Goal: Navigation & Orientation: Find specific page/section

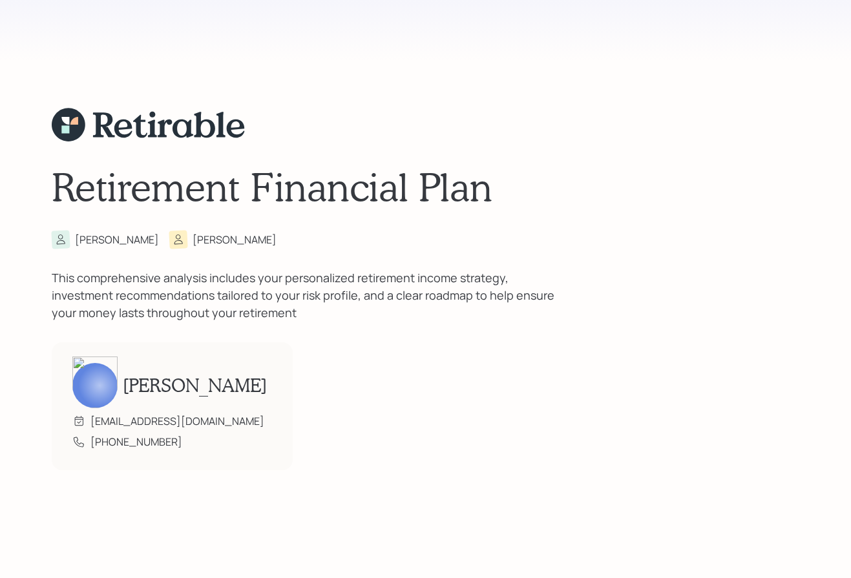
scroll to position [4510, 0]
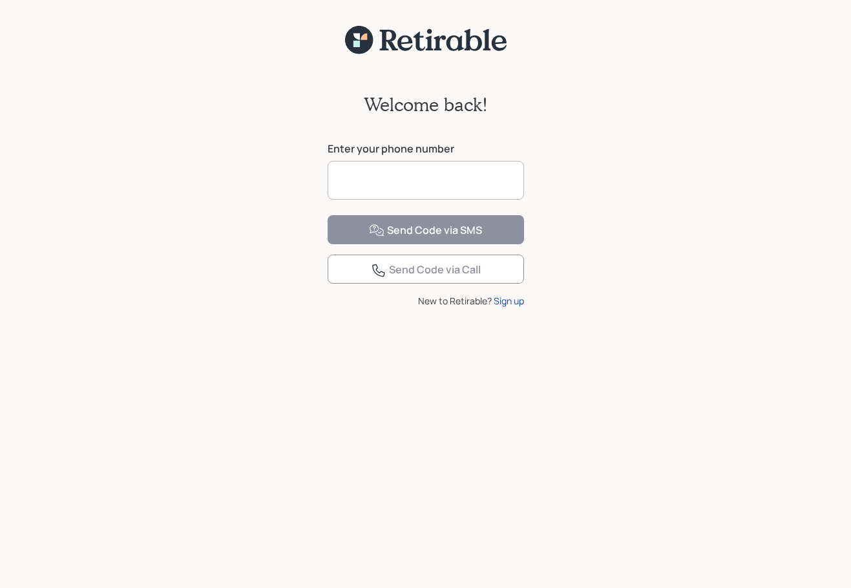
click at [364, 182] on input at bounding box center [426, 180] width 196 height 39
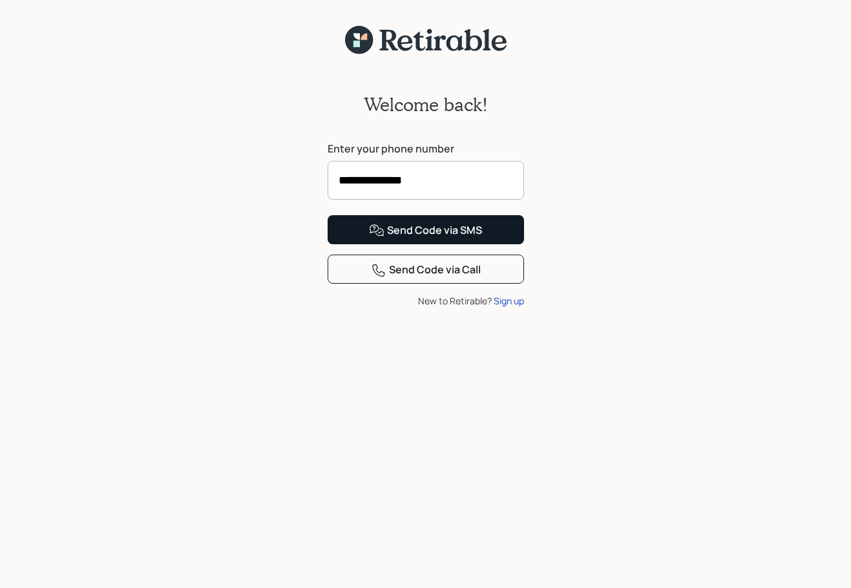
type input "**********"
click at [427, 238] on div "Send Code via SMS" at bounding box center [425, 231] width 113 height 16
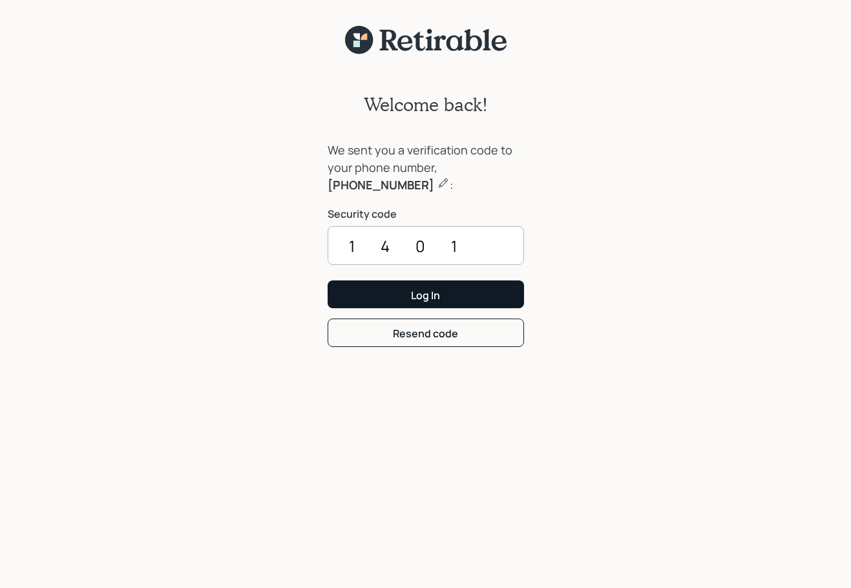
type input "1401"
click at [417, 295] on div "Log In" at bounding box center [425, 295] width 29 height 14
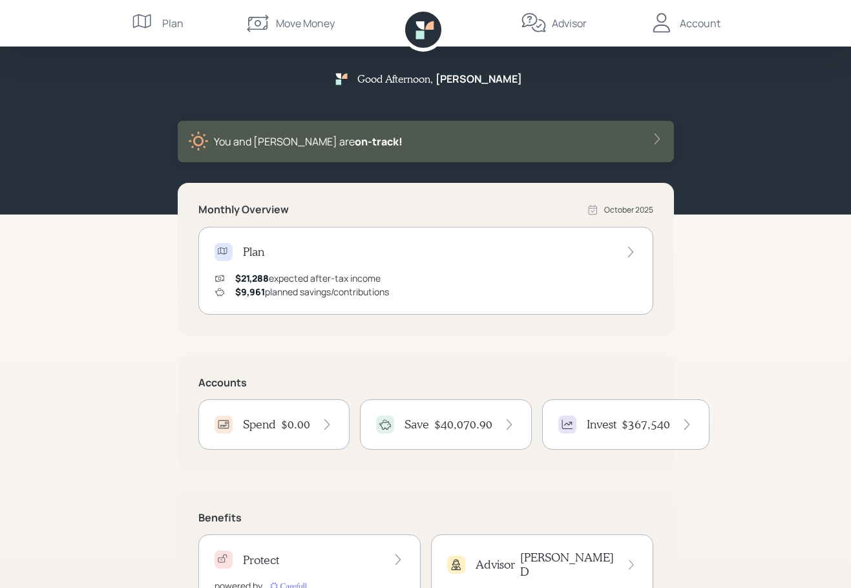
click at [88, 386] on div "Good Afternoon , Mike You and Annie are on‑track! Monthly Overview October 2025…" at bounding box center [425, 325] width 851 height 650
